Goal: Information Seeking & Learning: Learn about a topic

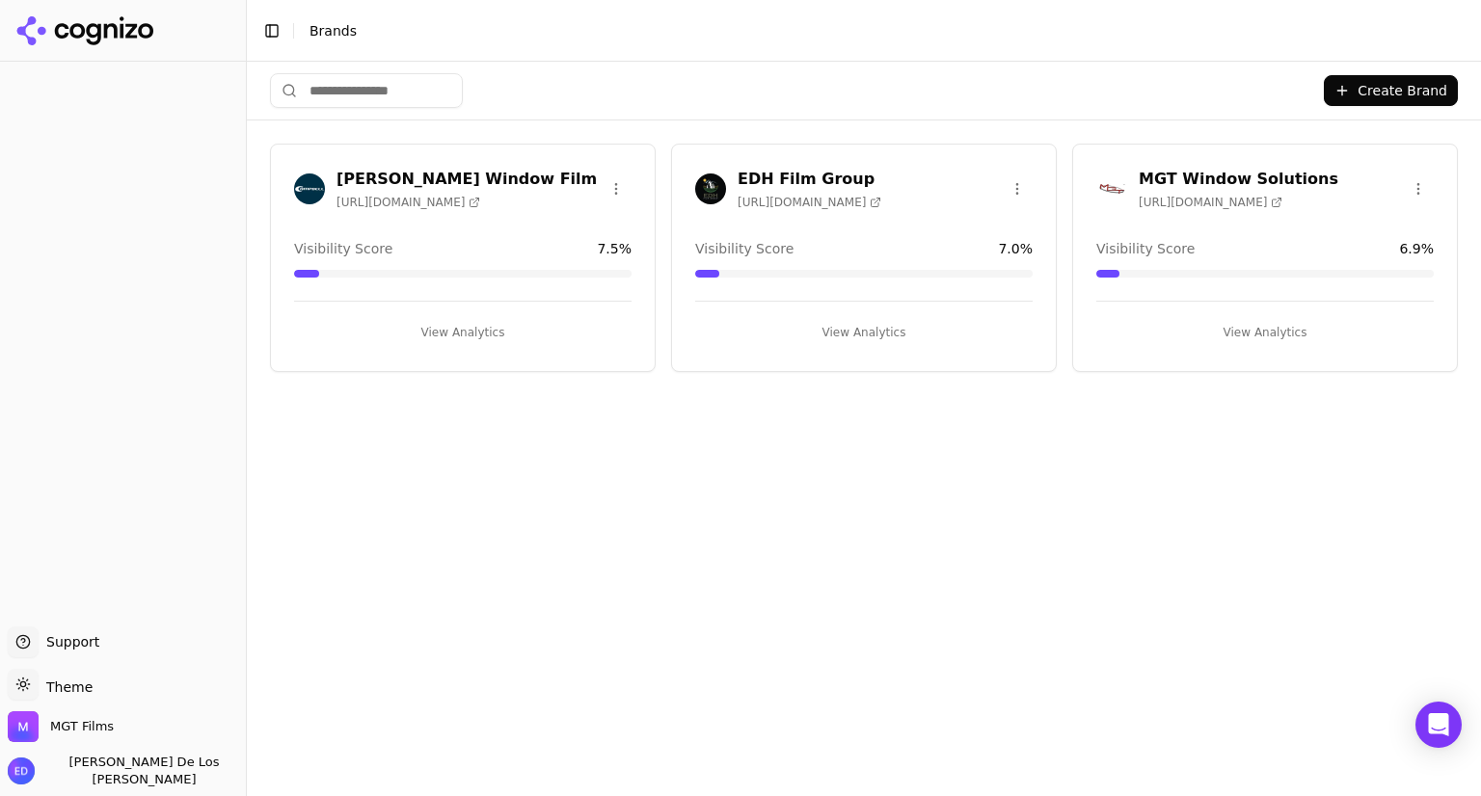
click at [1253, 324] on button "View Analytics" at bounding box center [1264, 332] width 337 height 31
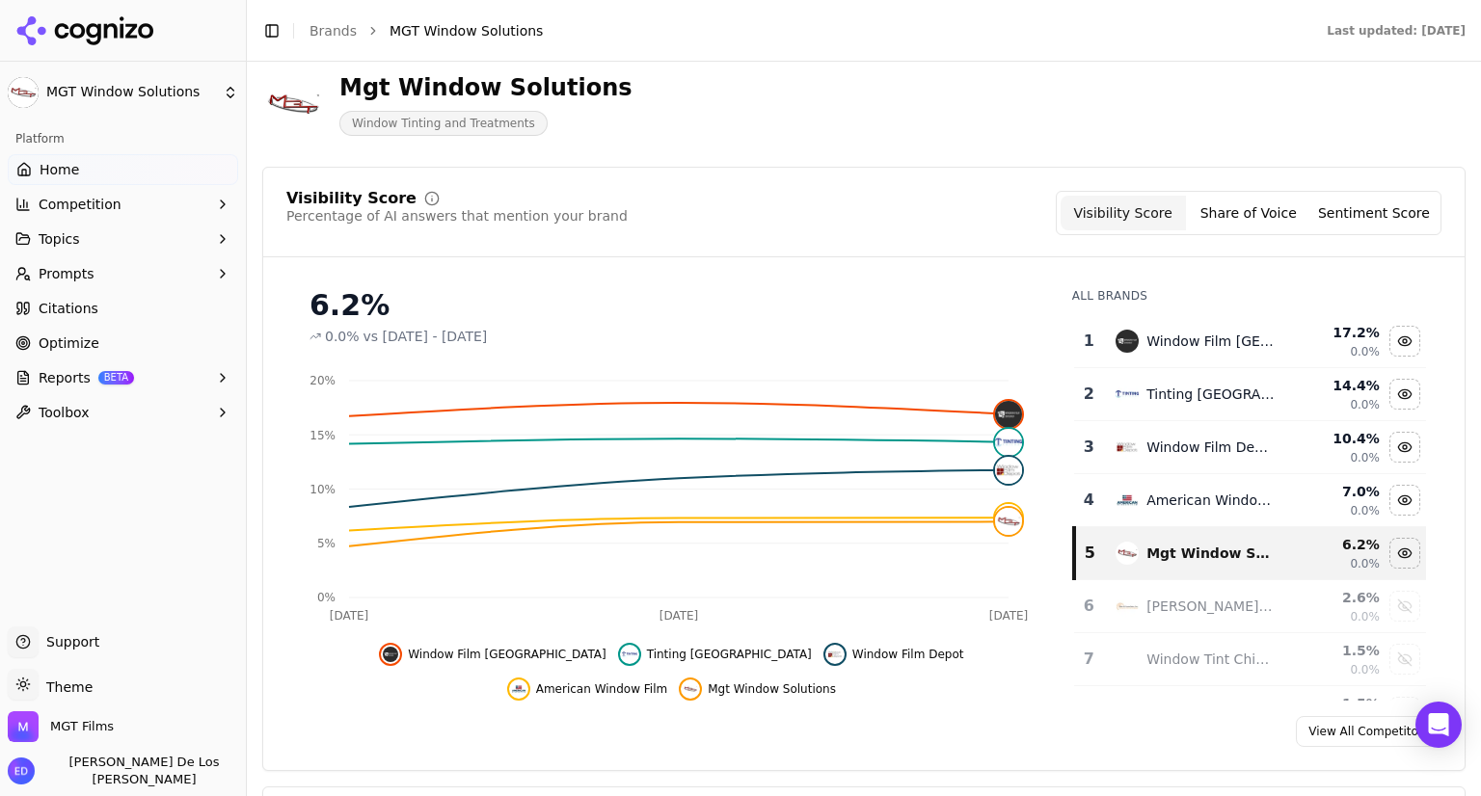
scroll to position [193, 0]
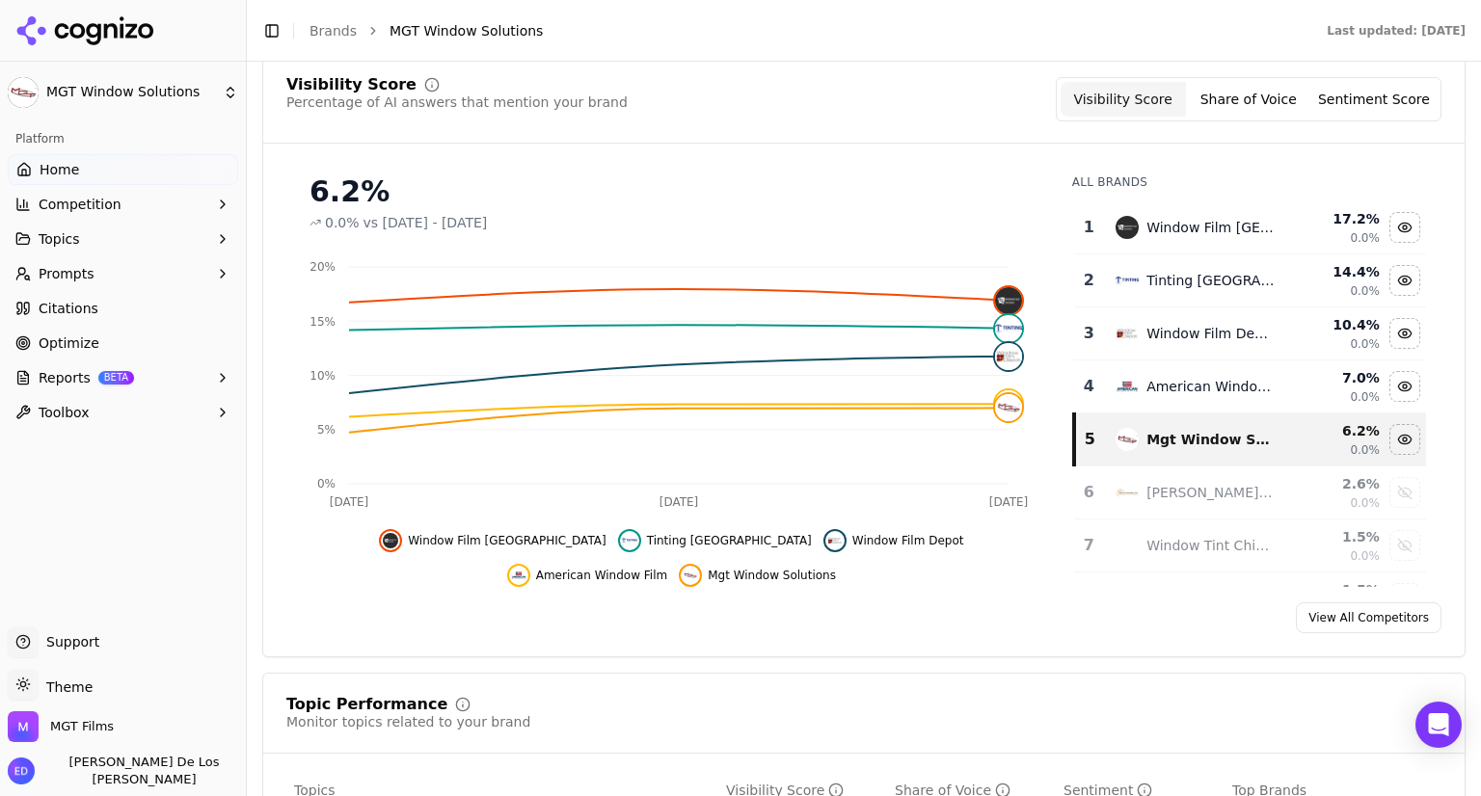
click at [1378, 97] on button "Sentiment Score" at bounding box center [1373, 99] width 125 height 35
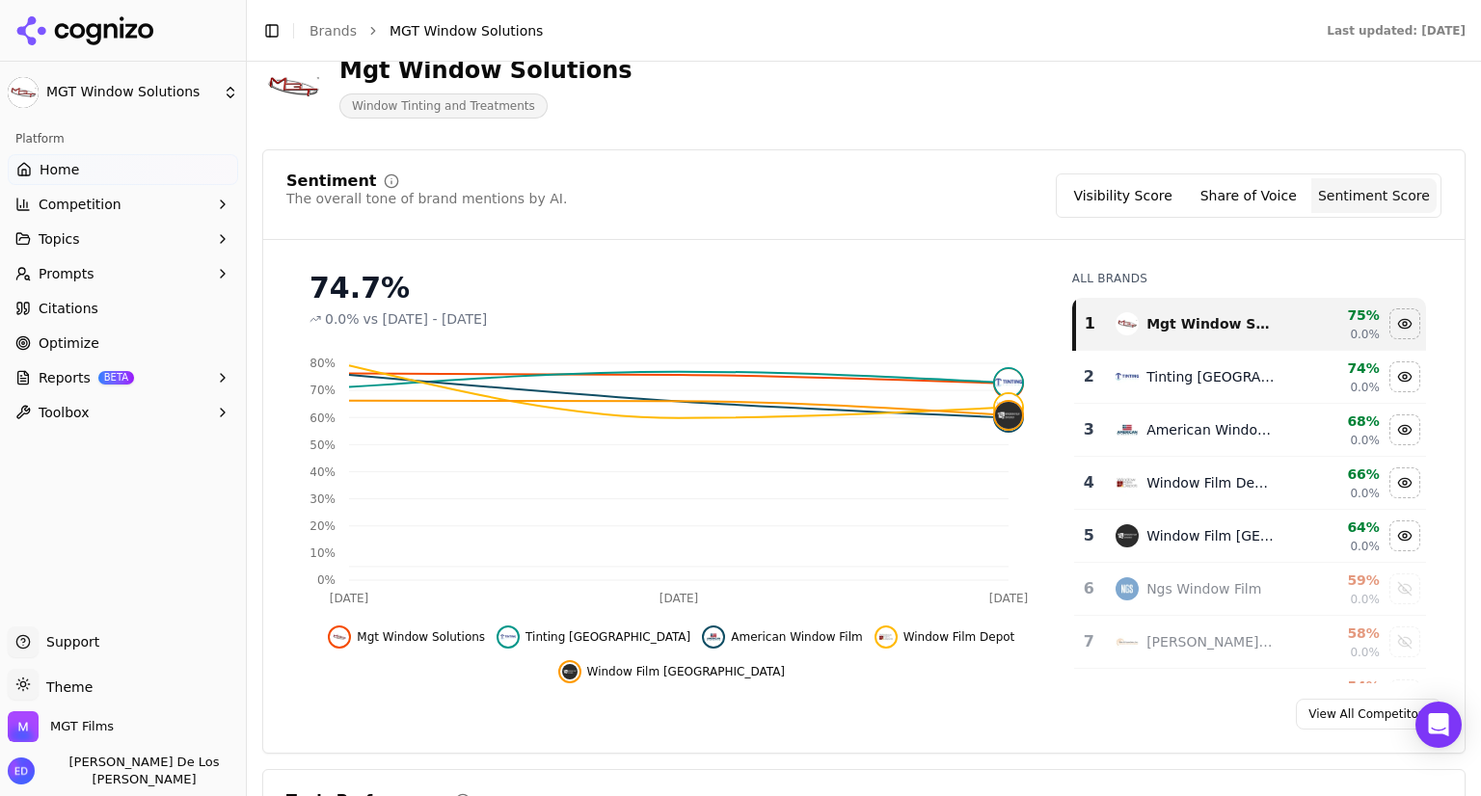
scroll to position [0, 0]
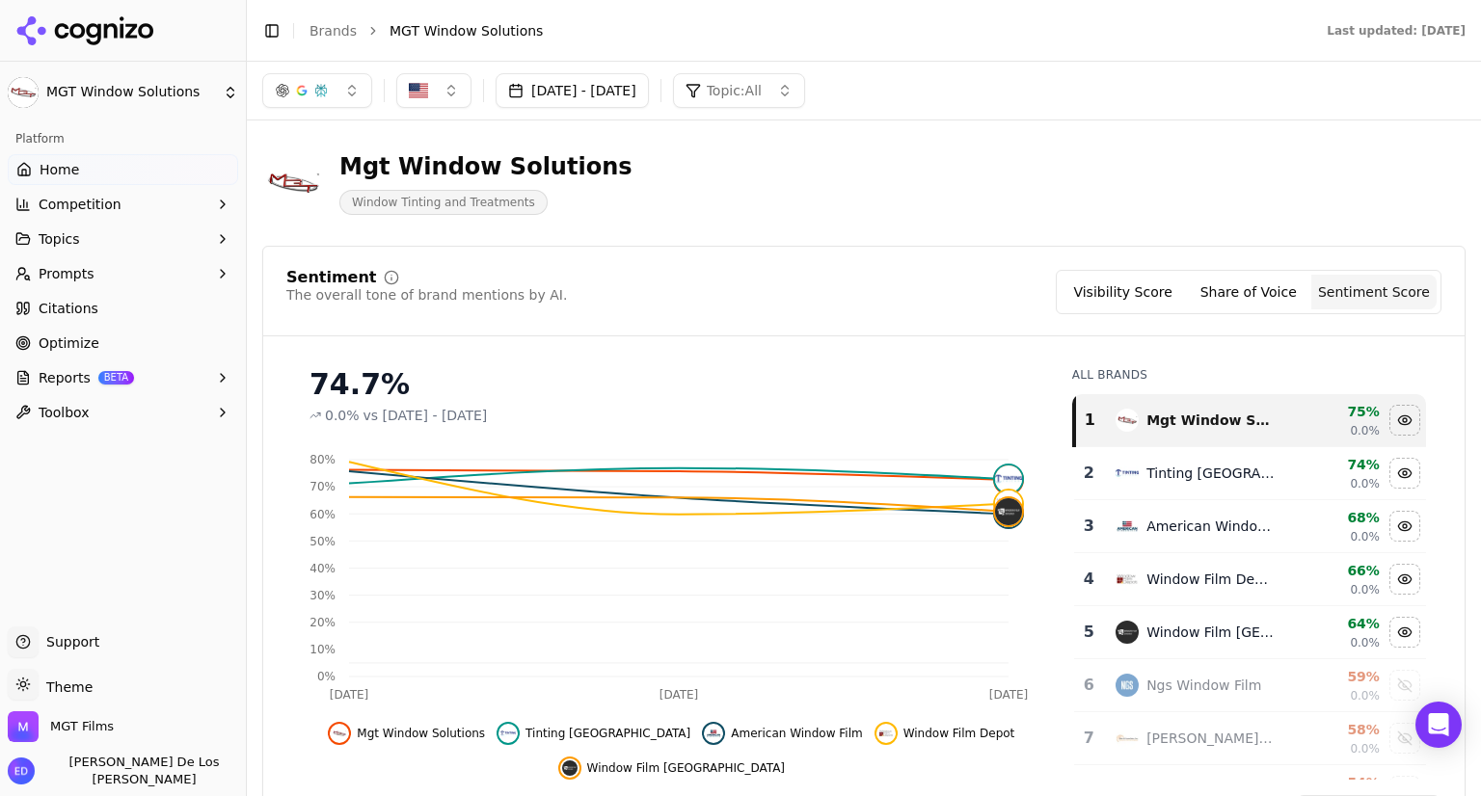
click at [1114, 298] on button "Visibility Score" at bounding box center [1123, 292] width 125 height 35
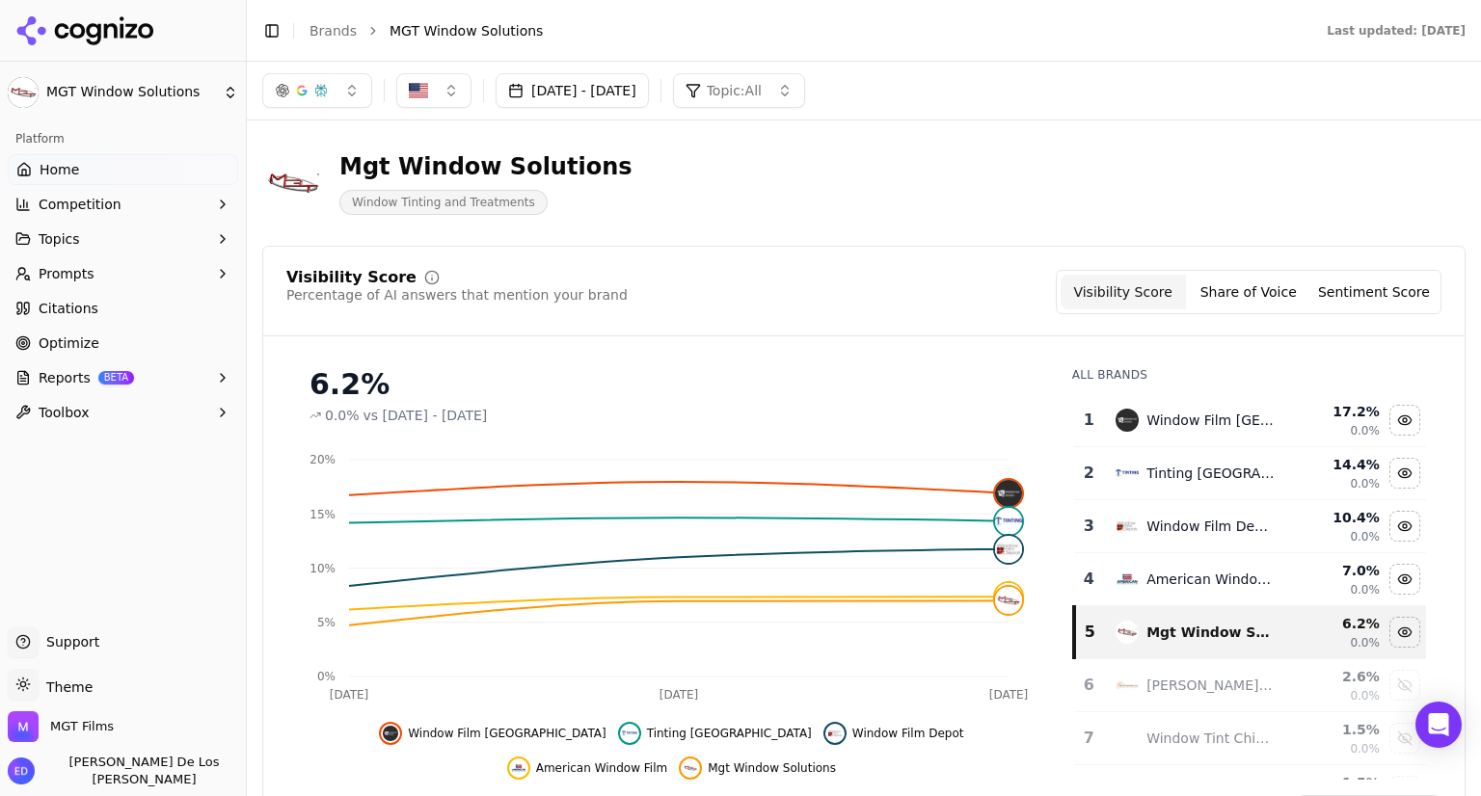
click at [1247, 290] on button "Share of Voice" at bounding box center [1248, 292] width 125 height 35
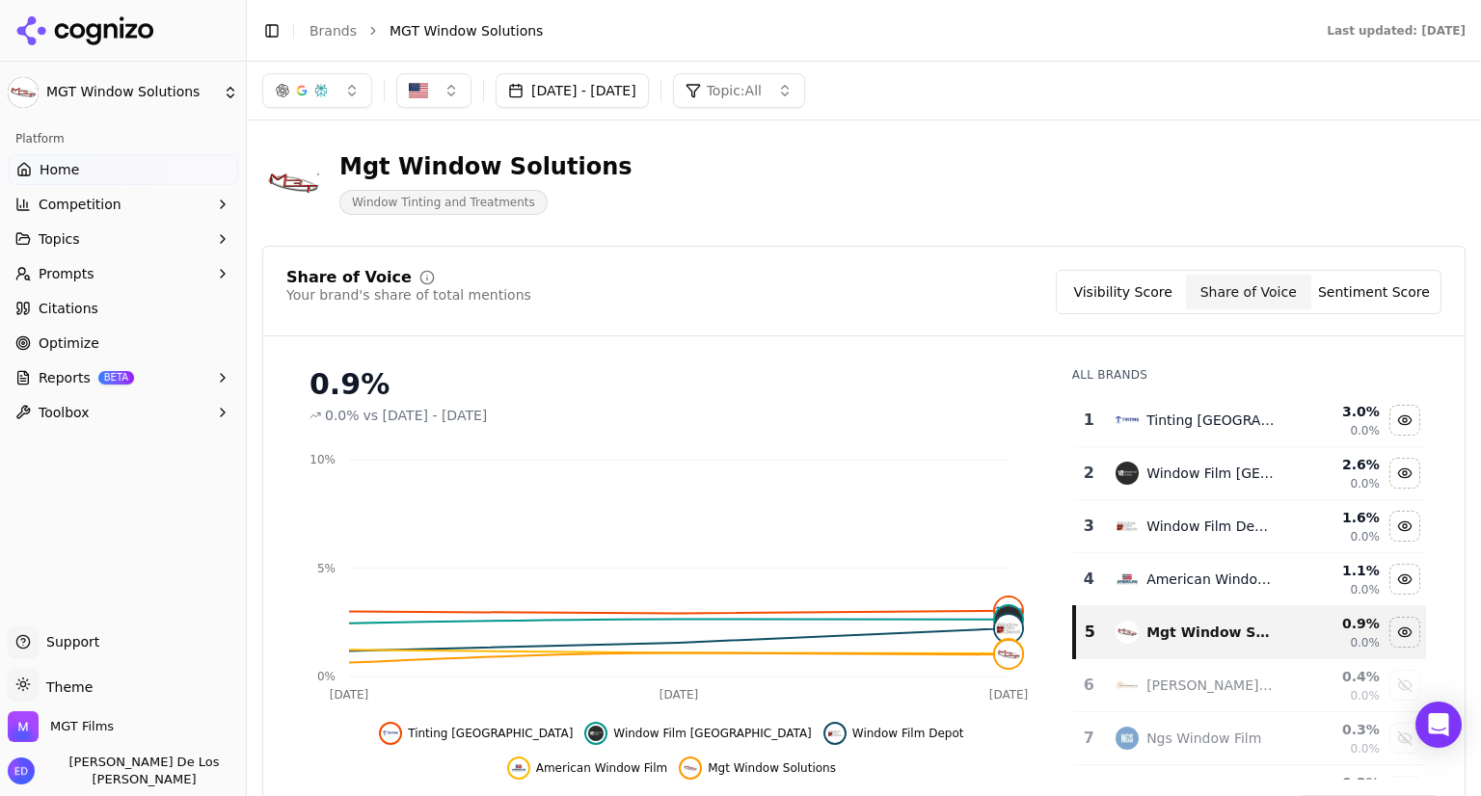
click at [1340, 290] on button "Sentiment Score" at bounding box center [1373, 292] width 125 height 35
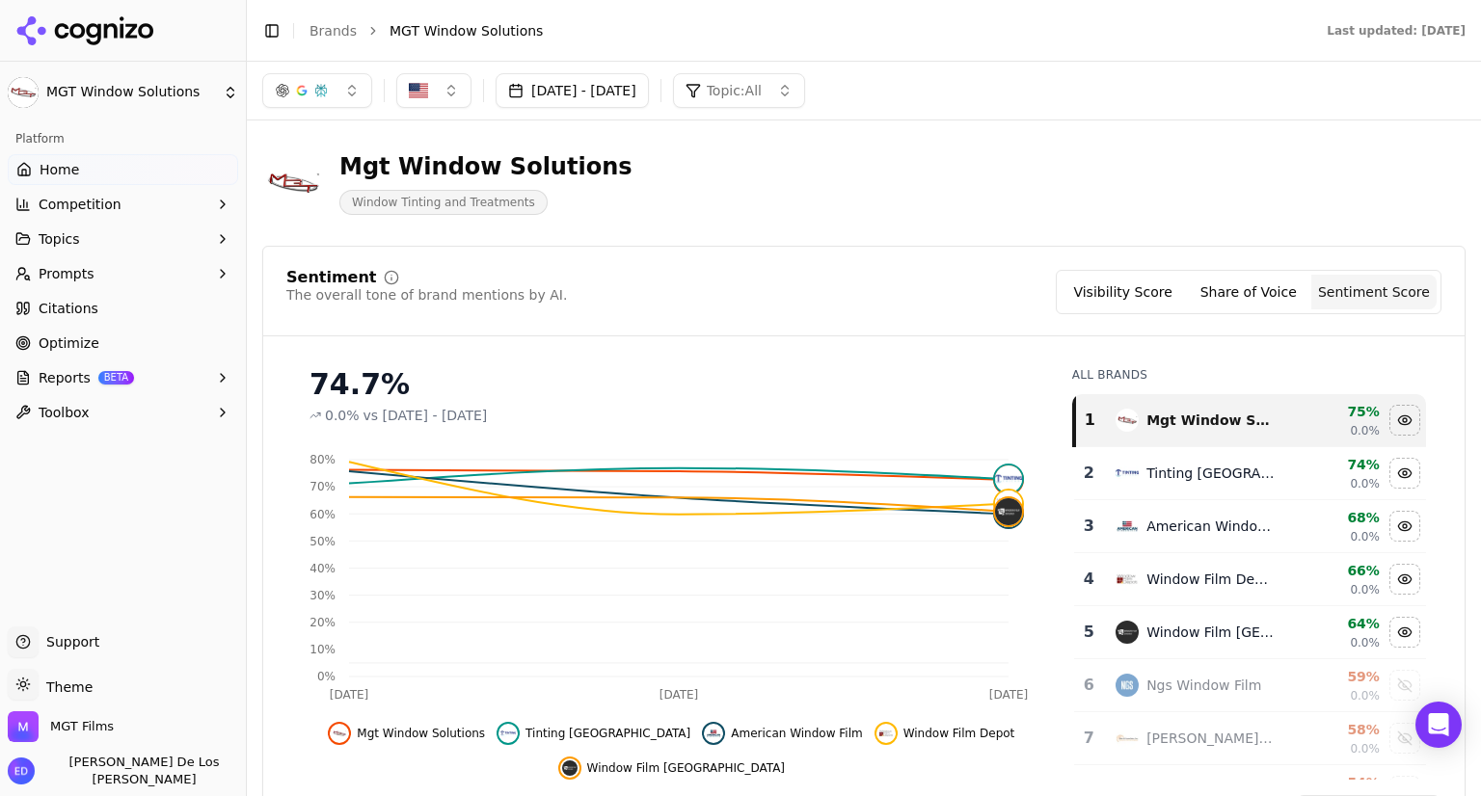
click at [1100, 298] on button "Visibility Score" at bounding box center [1123, 292] width 125 height 35
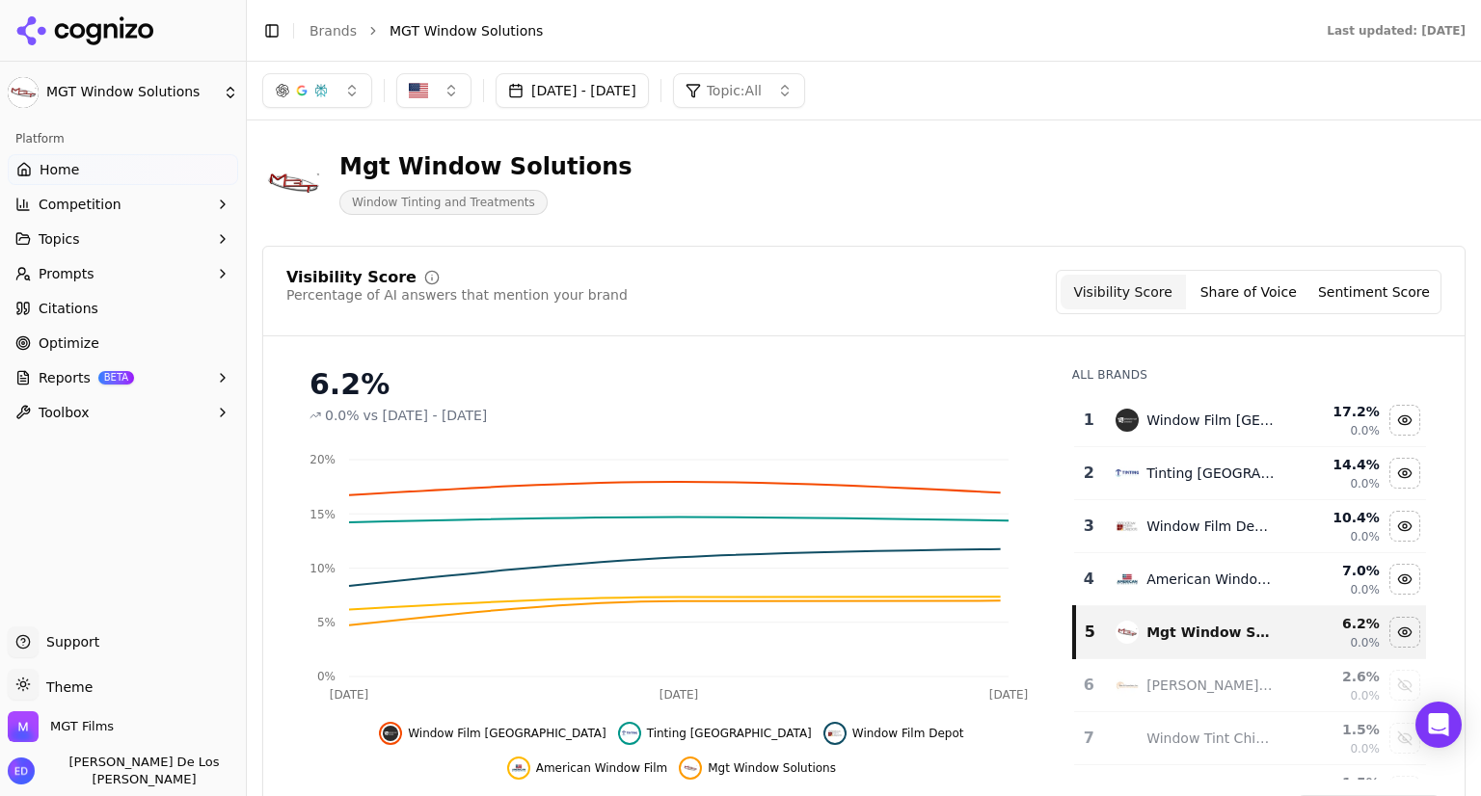
click at [1281, 291] on button "Share of Voice" at bounding box center [1248, 292] width 125 height 35
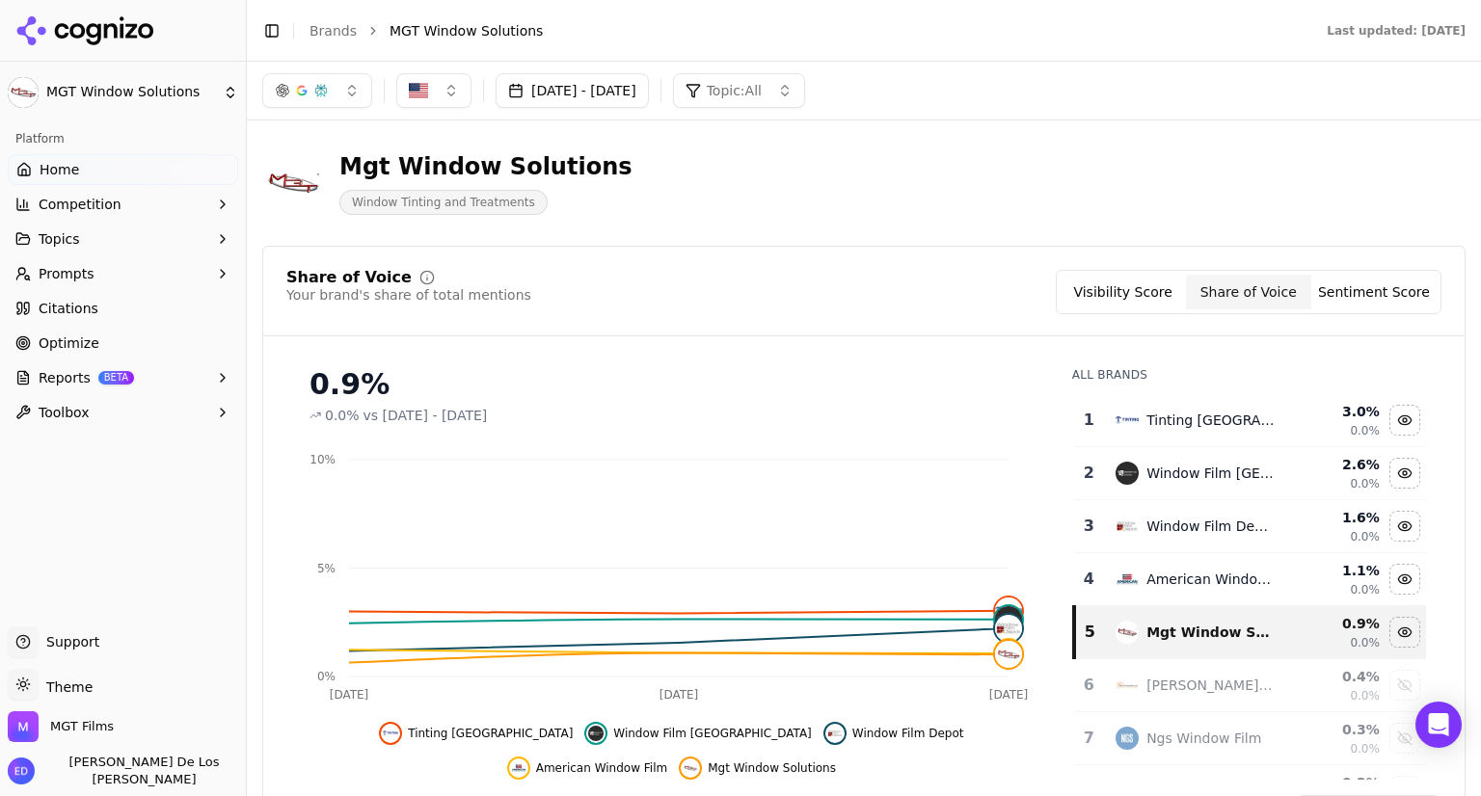
click at [1338, 292] on button "Sentiment Score" at bounding box center [1373, 292] width 125 height 35
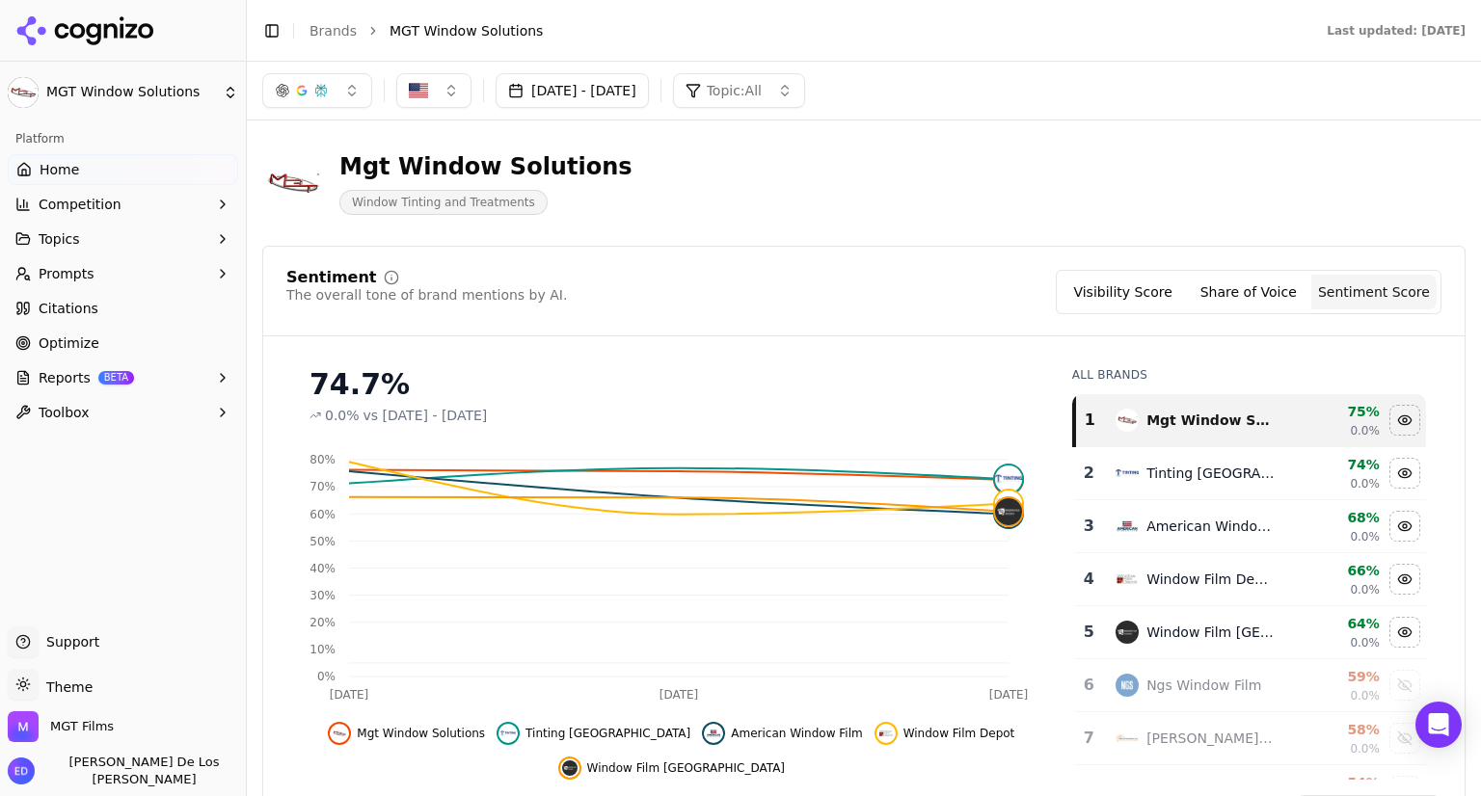
click at [228, 98] on html "MGT Window Solutions Platform Home Competition Topics Prompts Citations Optimiz…" at bounding box center [740, 398] width 1481 height 796
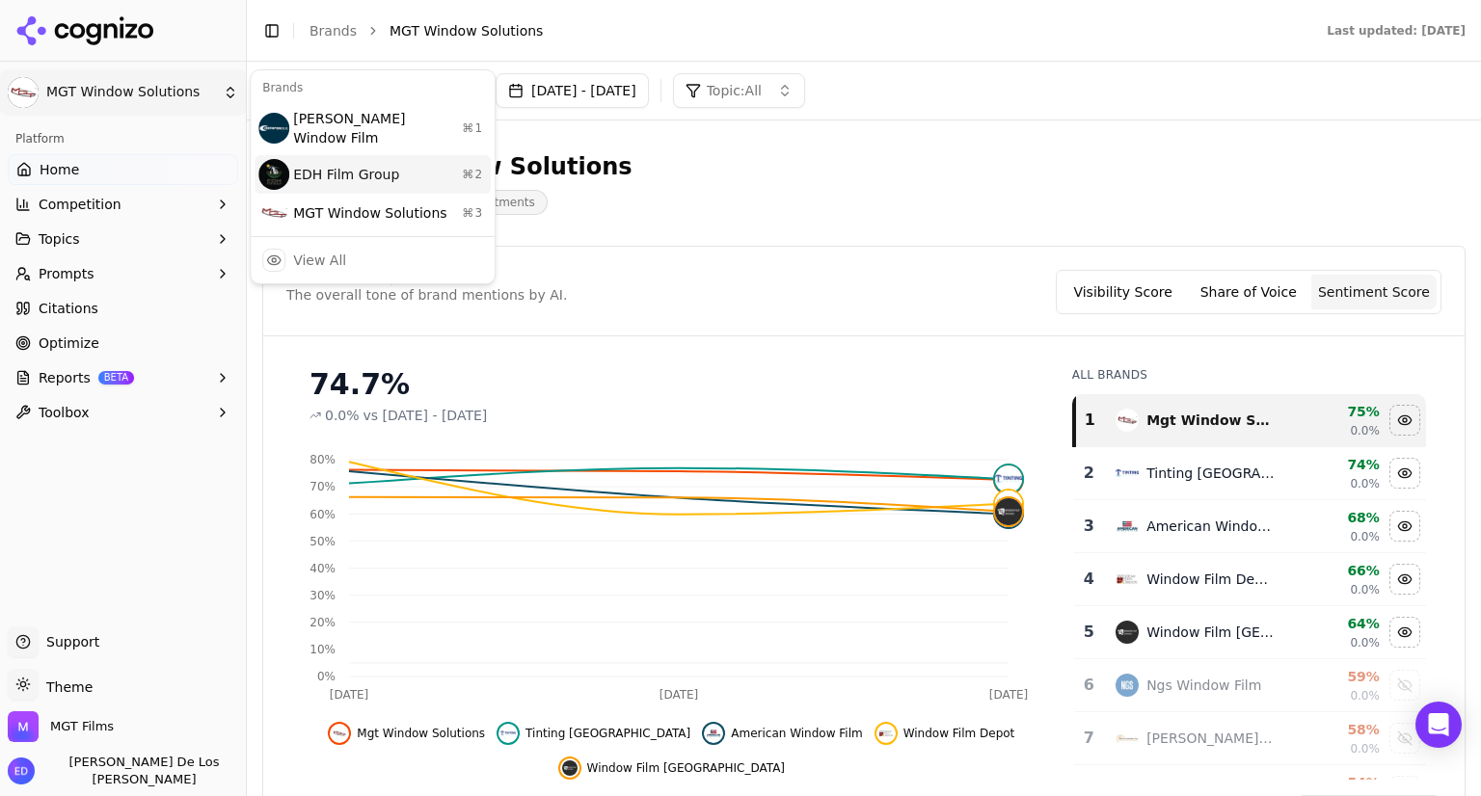
click at [332, 166] on div "EDH Film Group ⌘ 2" at bounding box center [373, 174] width 236 height 39
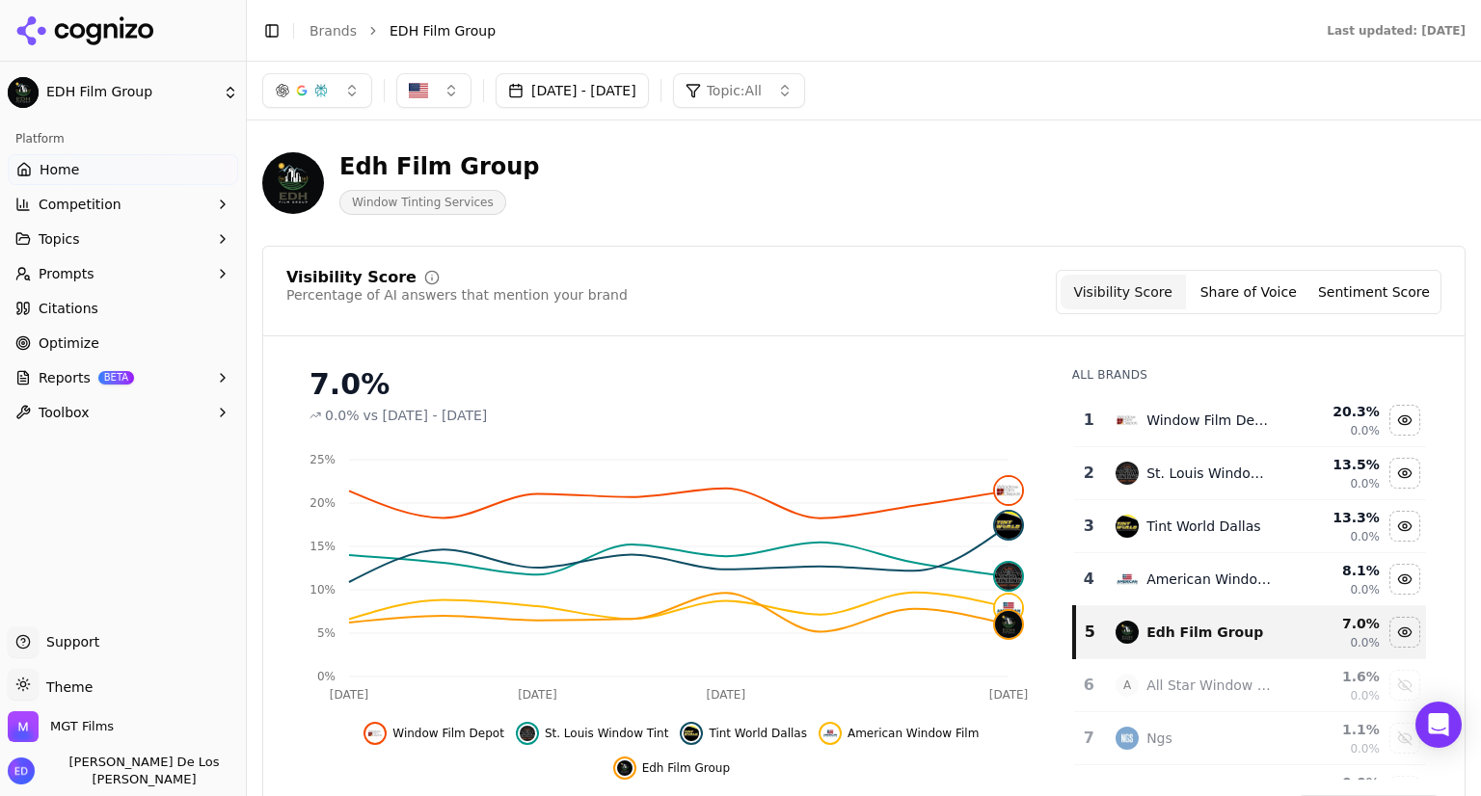
click at [1257, 296] on button "Share of Voice" at bounding box center [1248, 292] width 125 height 35
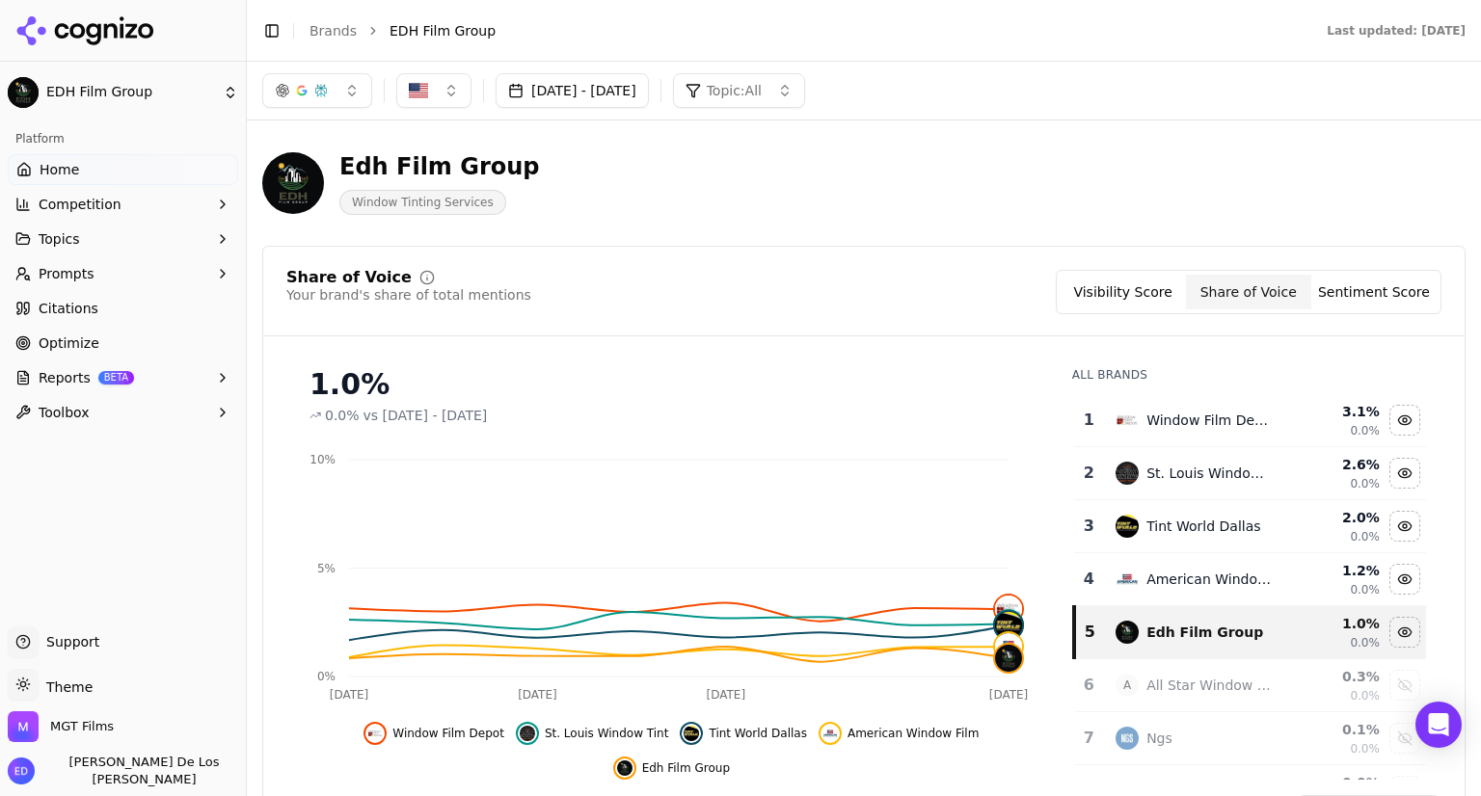
click at [1371, 296] on button "Sentiment Score" at bounding box center [1373, 292] width 125 height 35
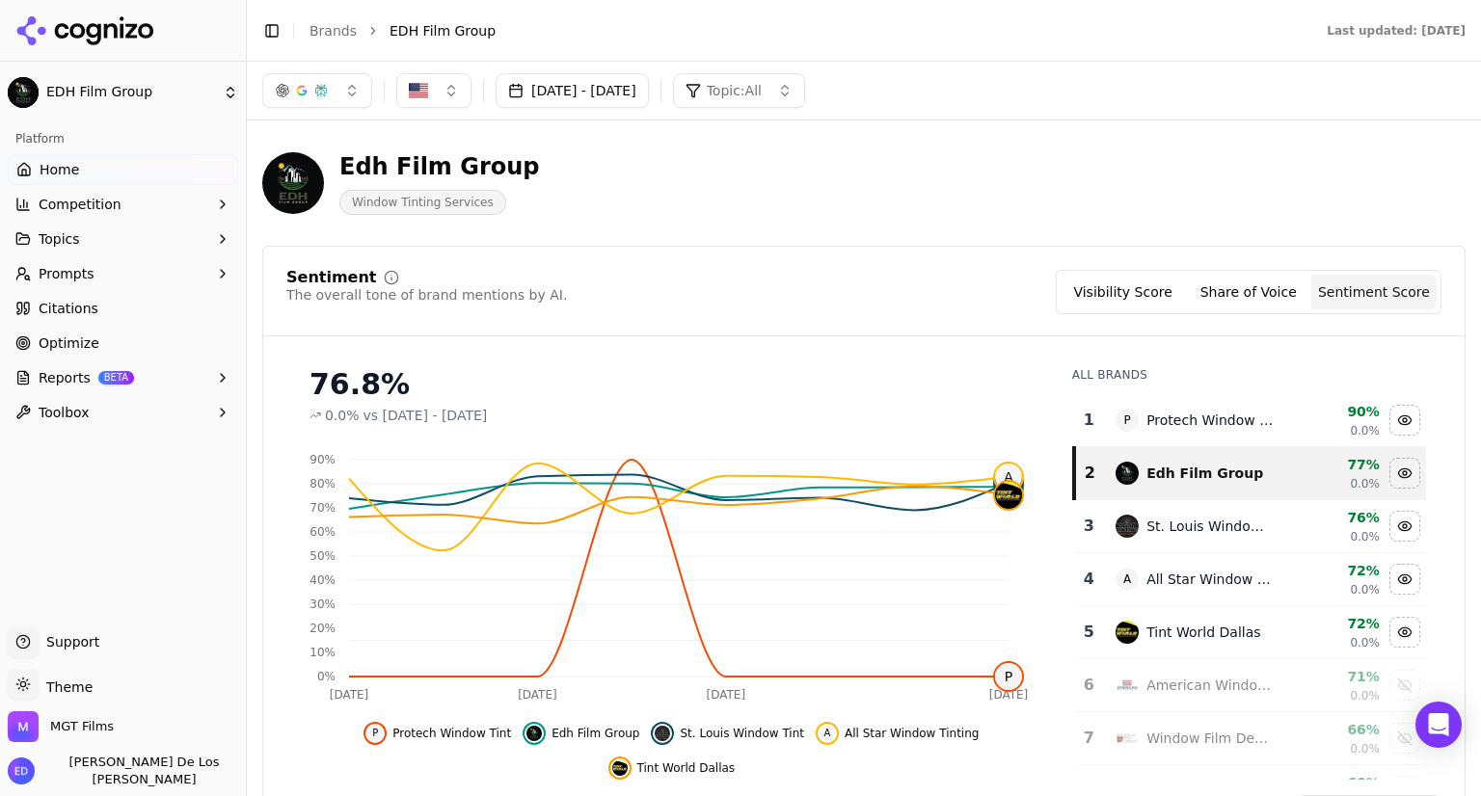
click at [1107, 295] on button "Visibility Score" at bounding box center [1123, 292] width 125 height 35
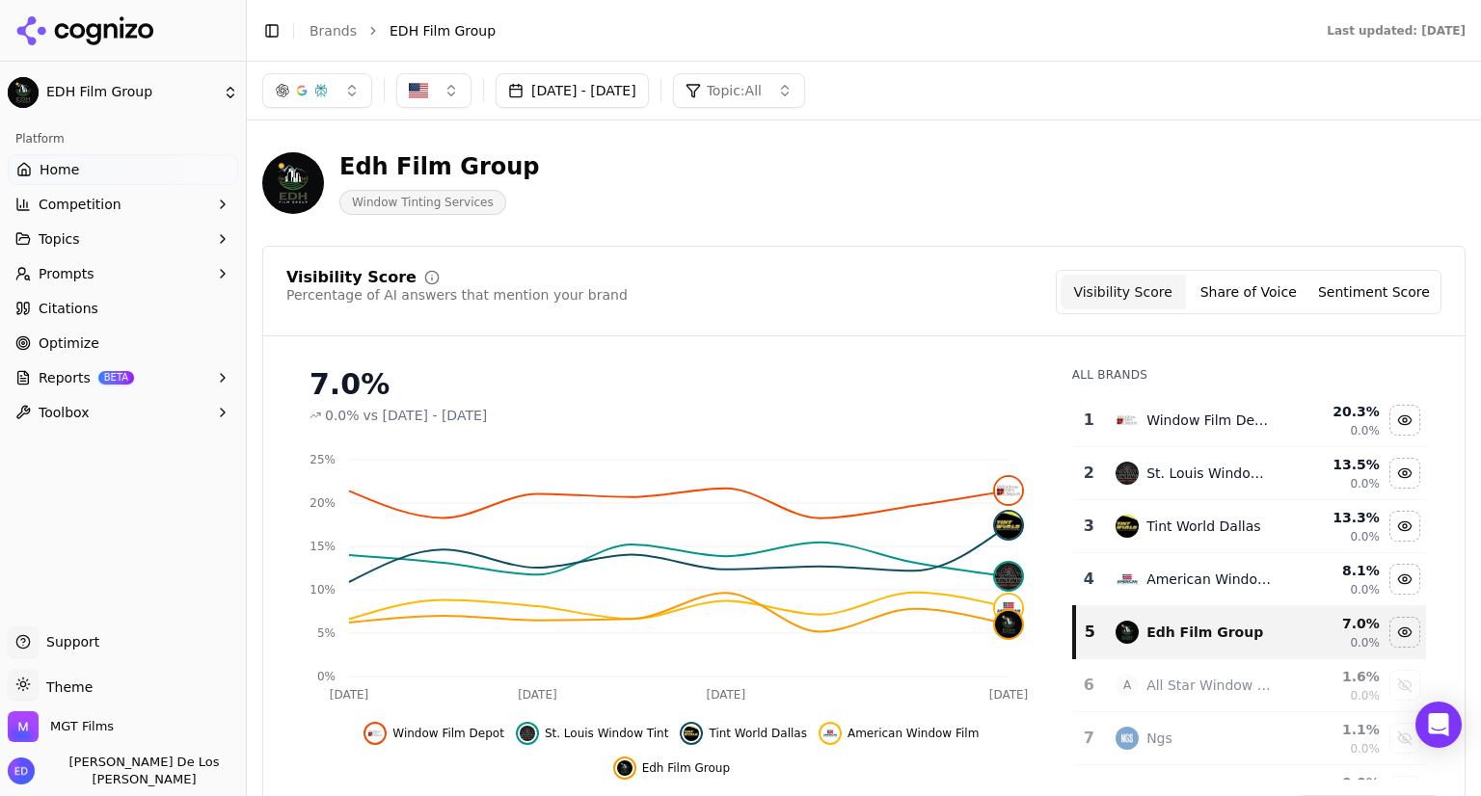
click at [219, 94] on html "EDH Film Group Platform Home Competition Topics Prompts Citations Optimize Repo…" at bounding box center [740, 398] width 1481 height 796
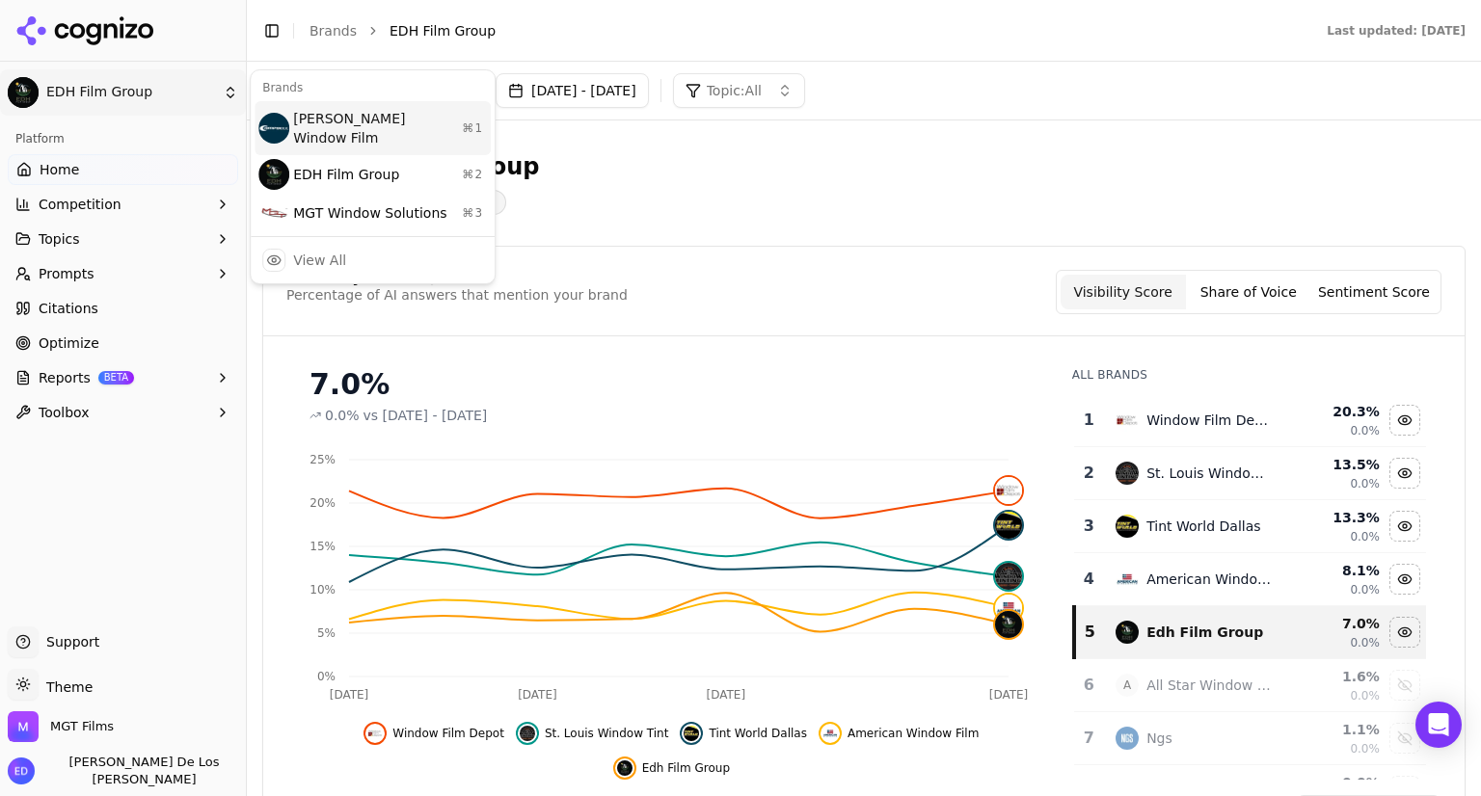
click at [315, 123] on div "[PERSON_NAME] Window Film ⌘ 1" at bounding box center [373, 128] width 236 height 54
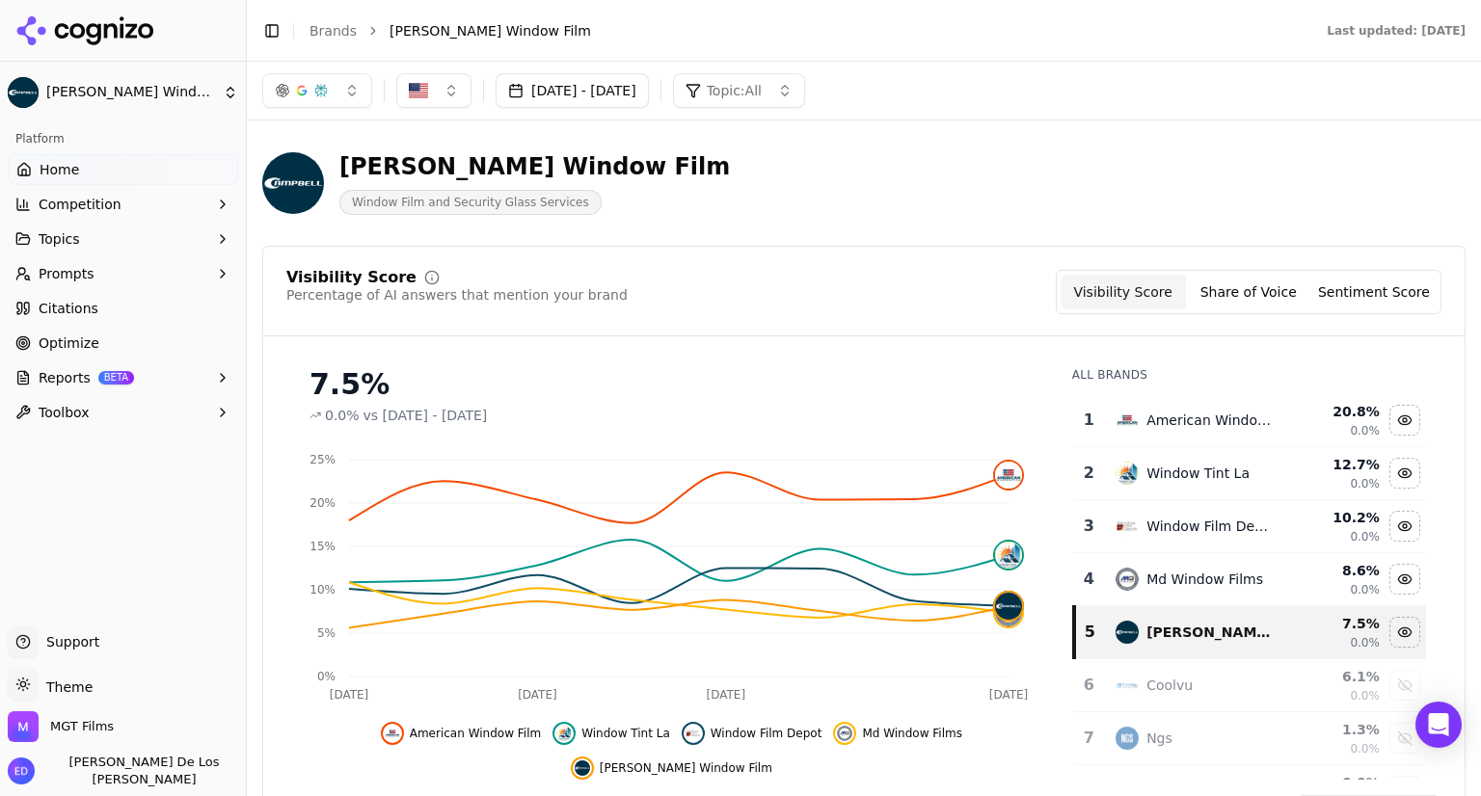
click at [1271, 281] on button "Share of Voice" at bounding box center [1248, 292] width 125 height 35
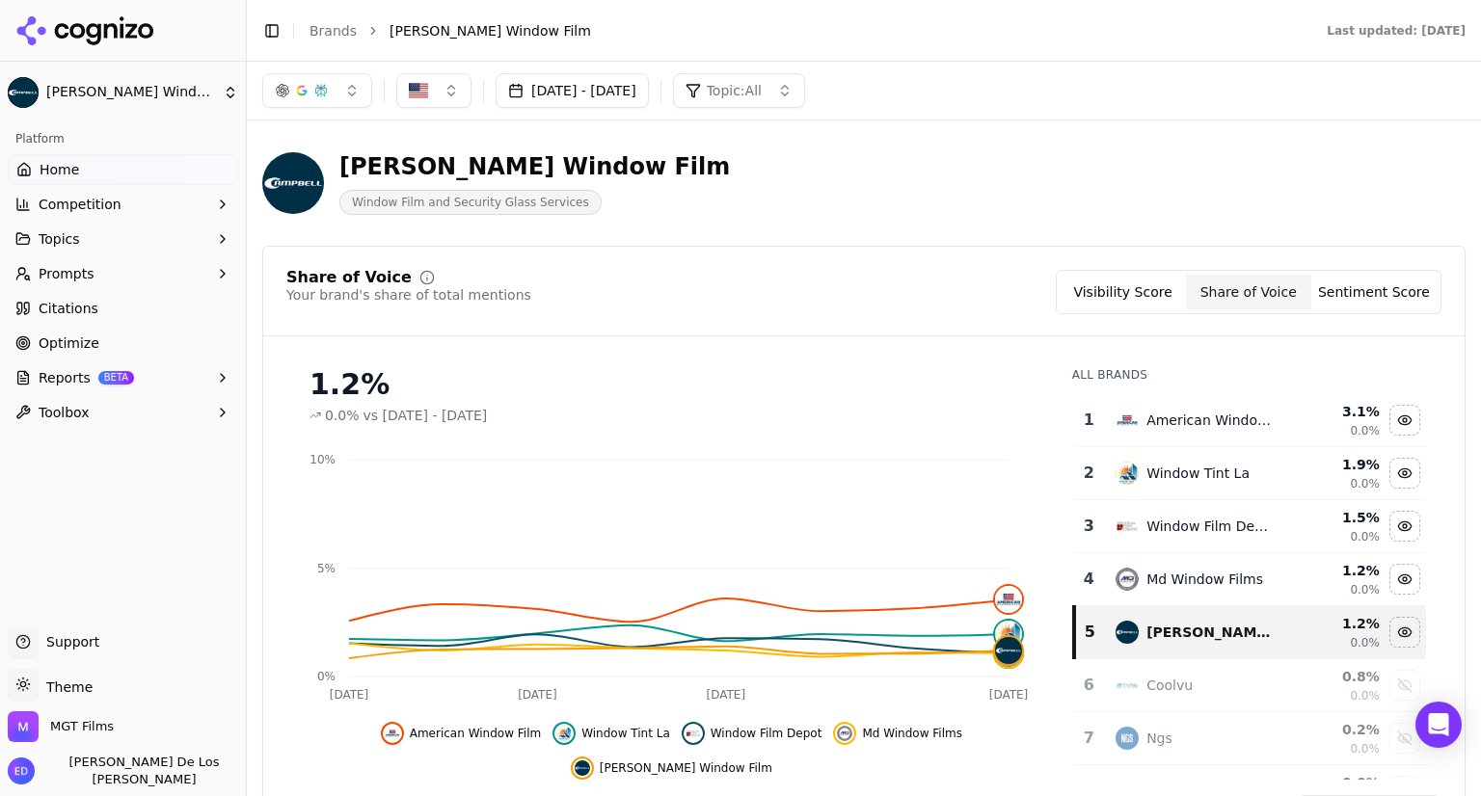
click at [1336, 287] on button "Sentiment Score" at bounding box center [1373, 292] width 125 height 35
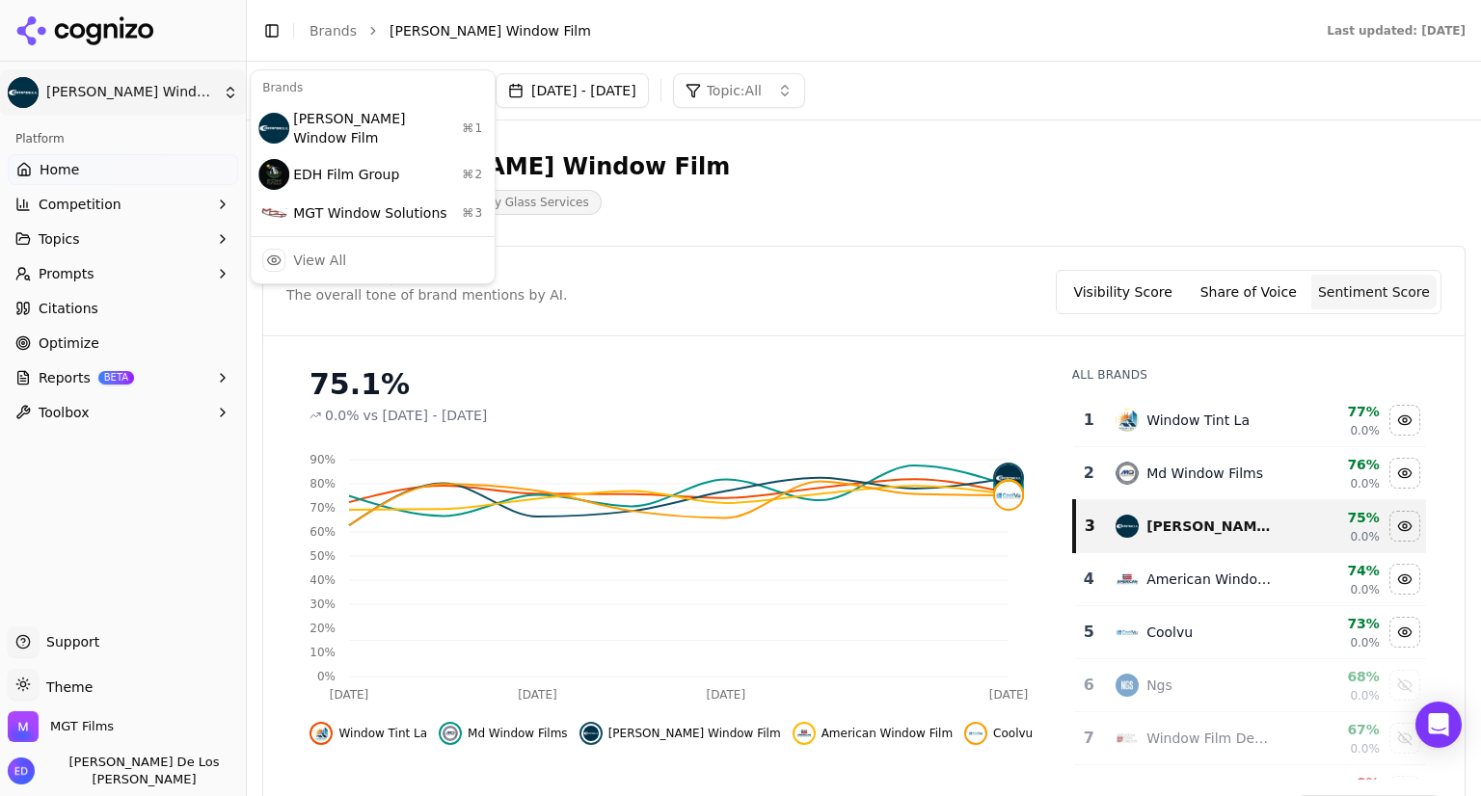
click at [228, 89] on html "[PERSON_NAME] Window Film Platform Home Competition Topics Prompts Citations Op…" at bounding box center [740, 398] width 1481 height 796
click at [370, 196] on div "MGT Window Solutions ⌘ 3" at bounding box center [373, 213] width 236 height 39
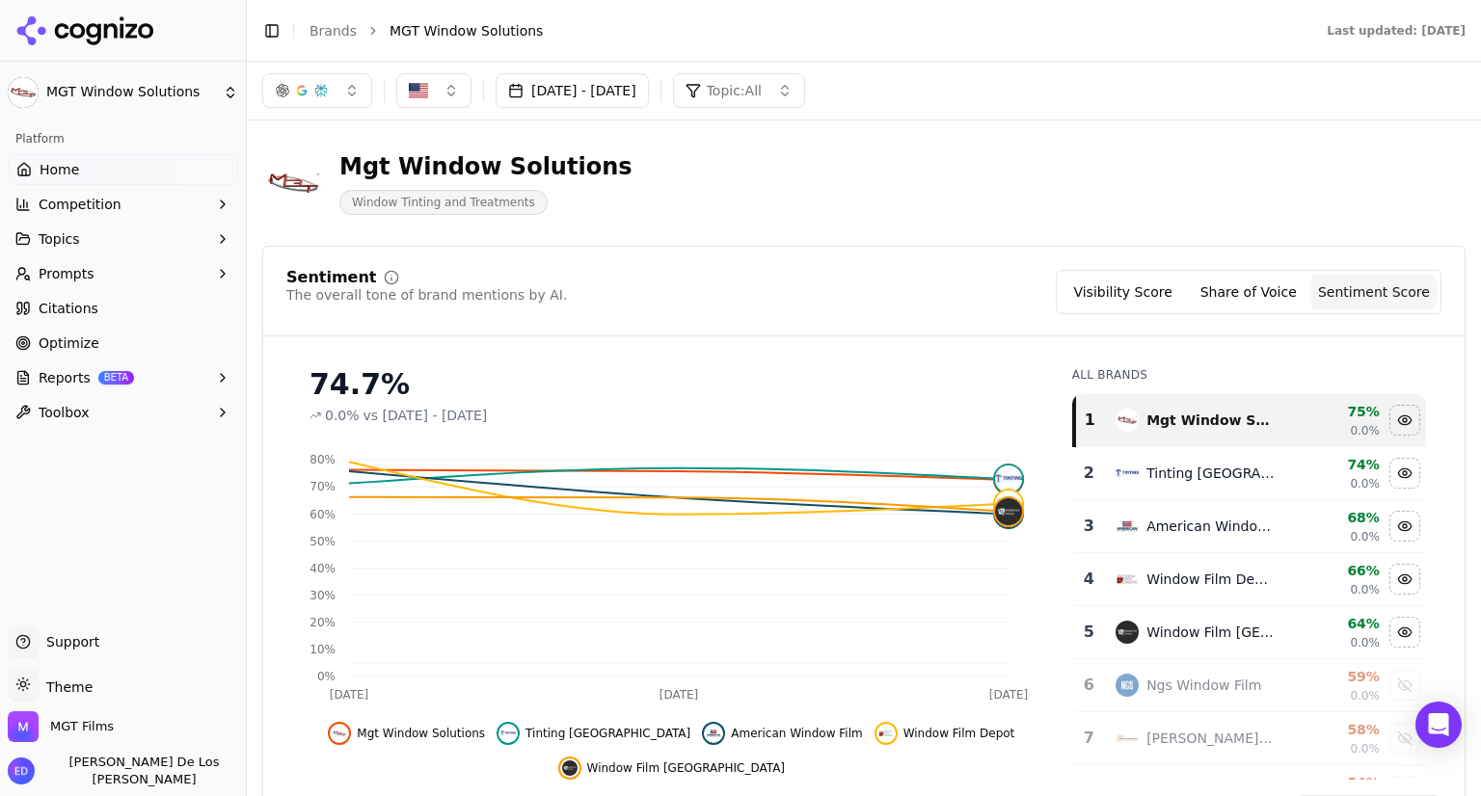
click at [1230, 280] on button "Share of Voice" at bounding box center [1248, 292] width 125 height 35
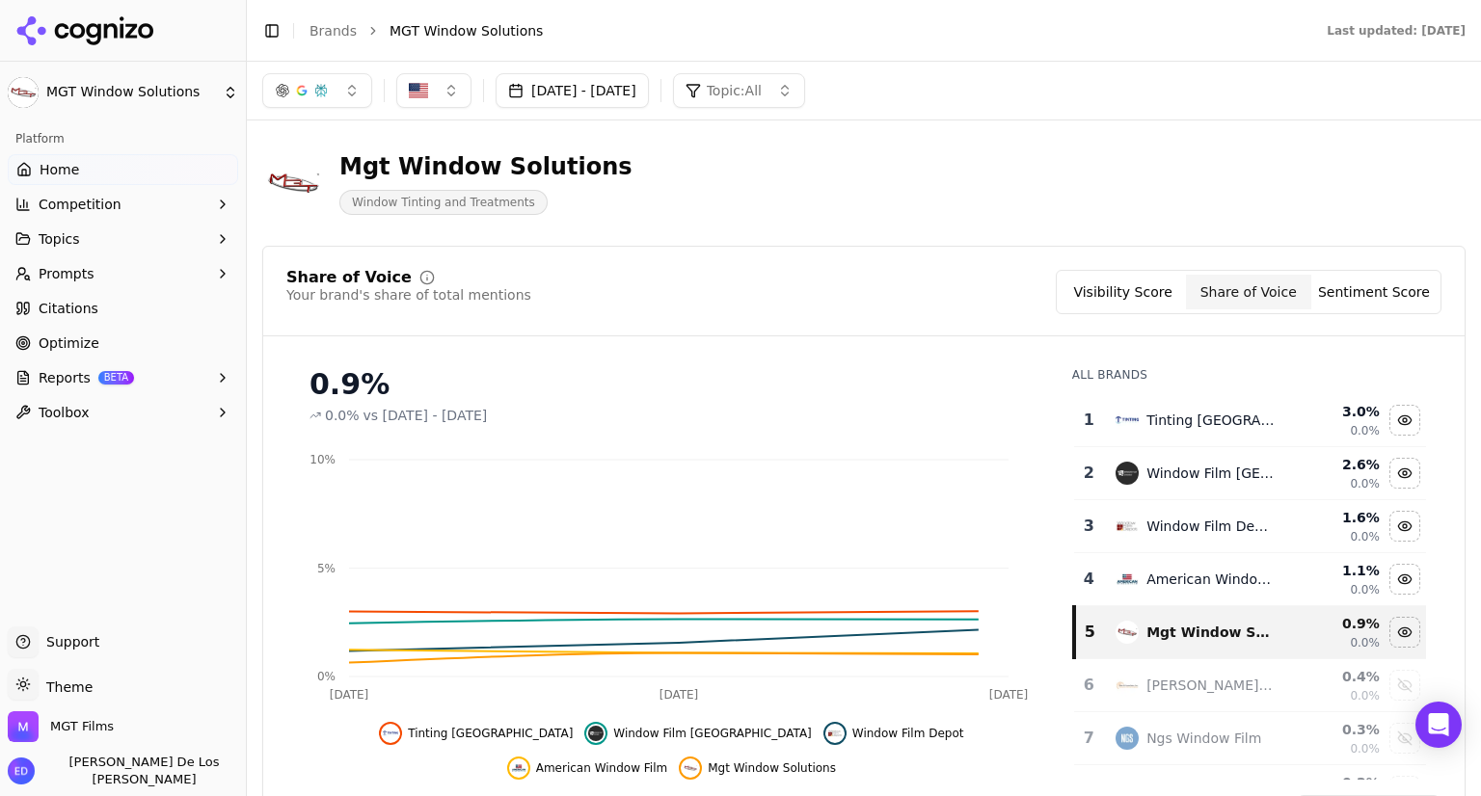
click at [1151, 291] on button "Visibility Score" at bounding box center [1123, 292] width 125 height 35
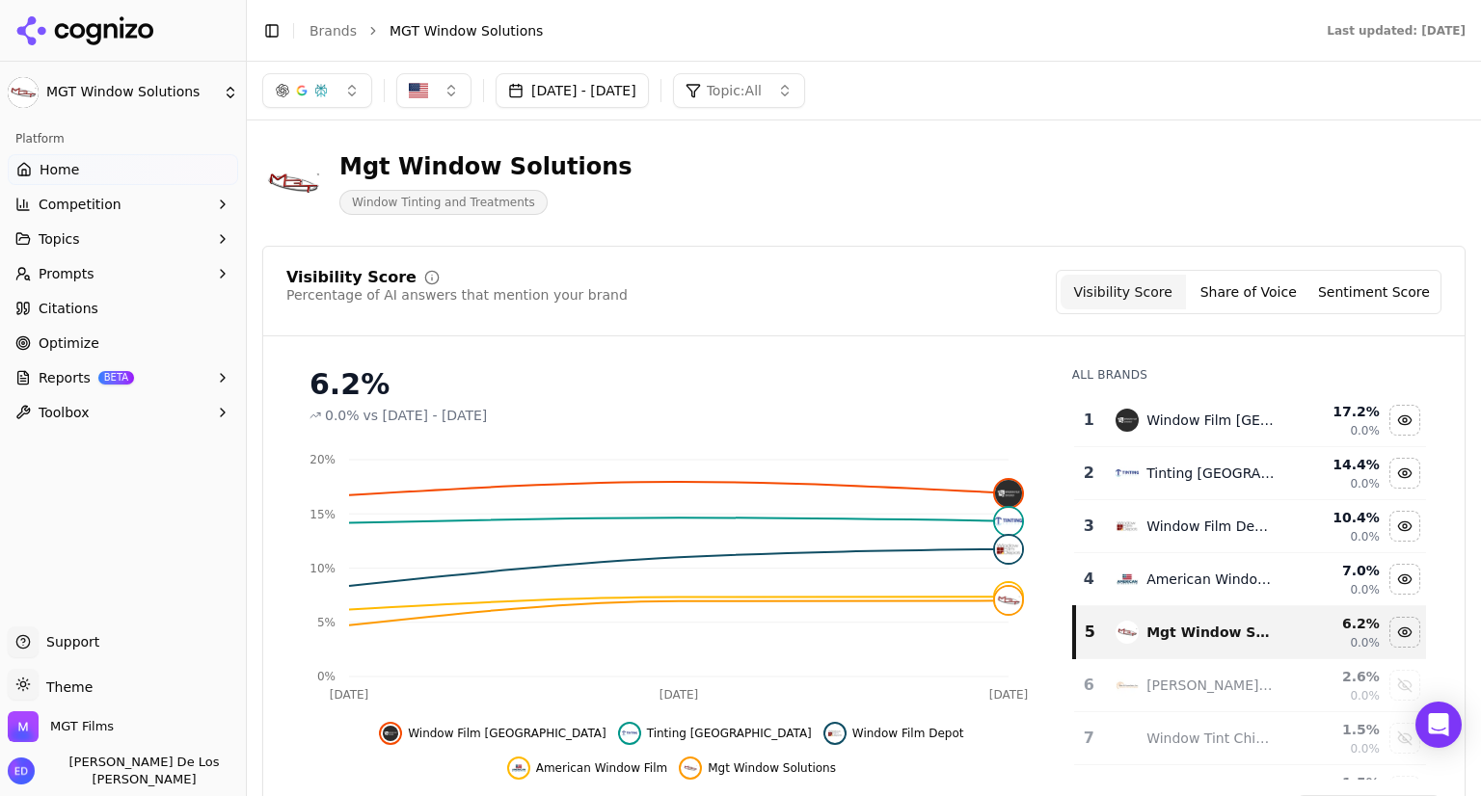
click at [1354, 298] on button "Sentiment Score" at bounding box center [1373, 292] width 125 height 35
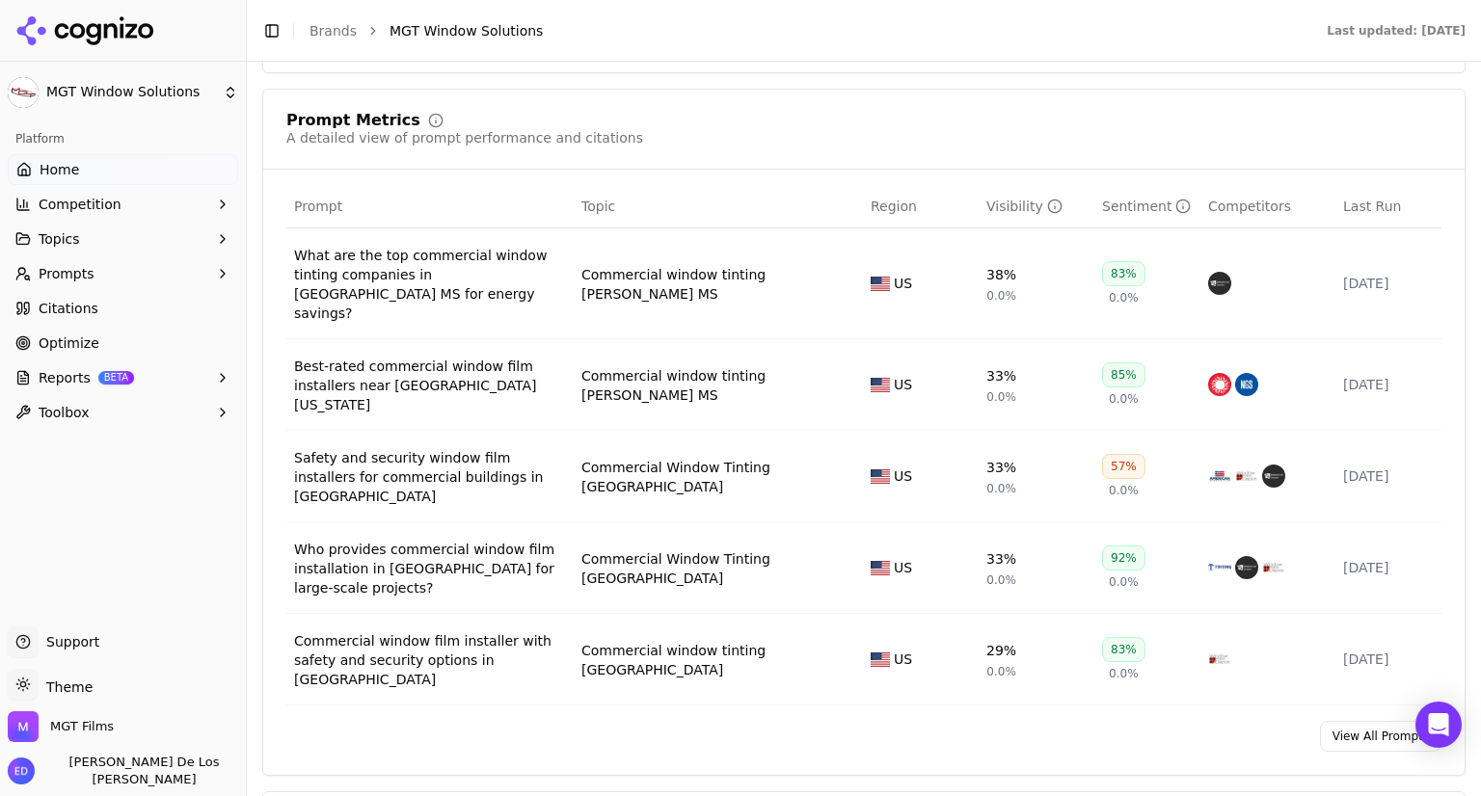
scroll to position [1446, 0]
